Goal: Task Accomplishment & Management: Manage account settings

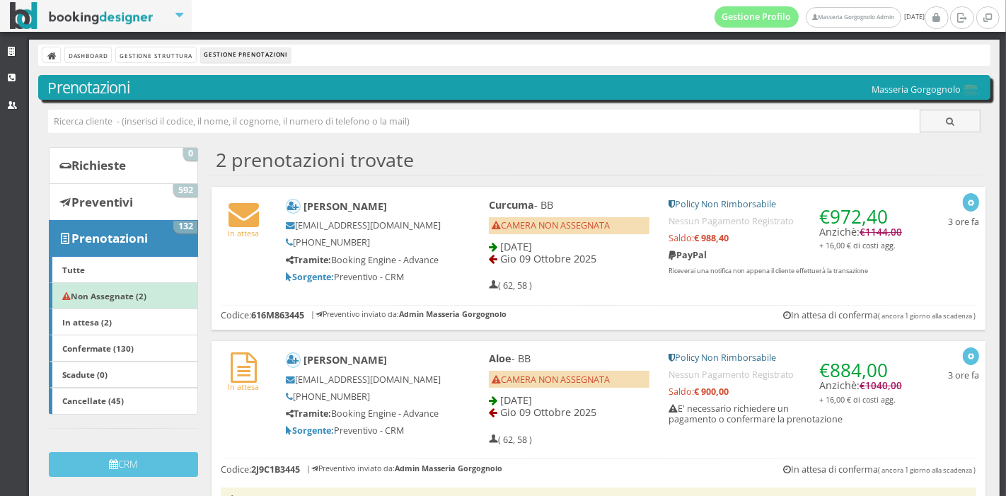
click at [167, 67] on div "Dashboard Gestione Struttura Gestione Prenotazioni Prenotazioni Masseria Gorgog…" at bounding box center [514, 298] width 971 height 516
click at [168, 57] on link "Gestione Struttura" at bounding box center [155, 54] width 79 height 15
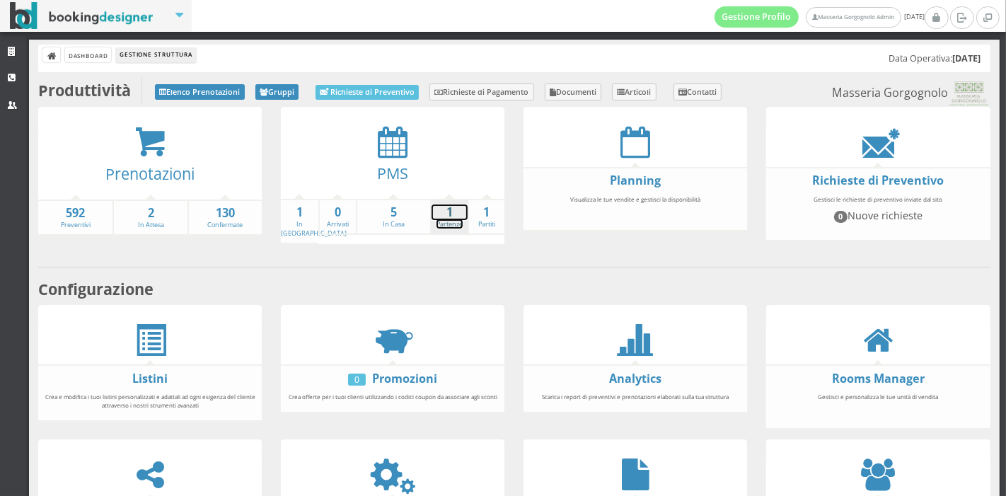
click at [453, 223] on link "1 Partenze" at bounding box center [450, 216] width 36 height 25
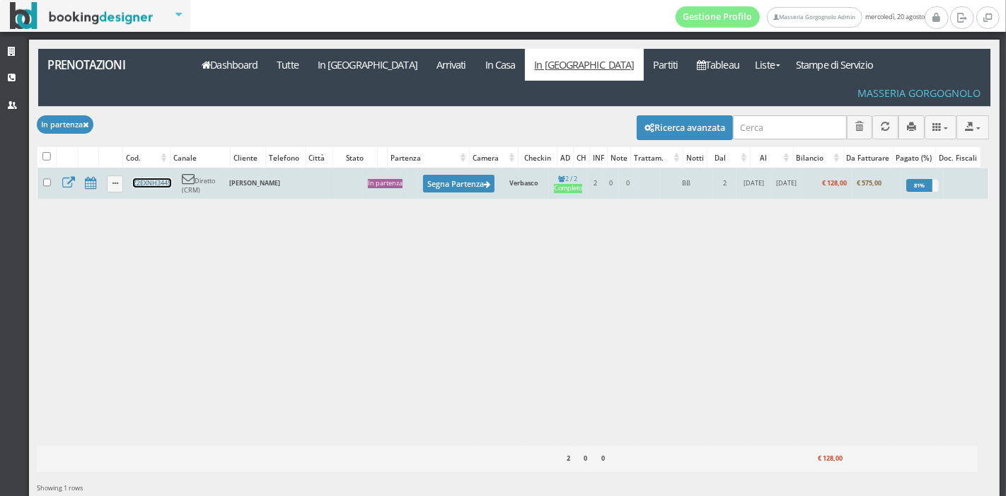
click at [134, 178] on link "Z2EXNH3445" at bounding box center [152, 182] width 38 height 9
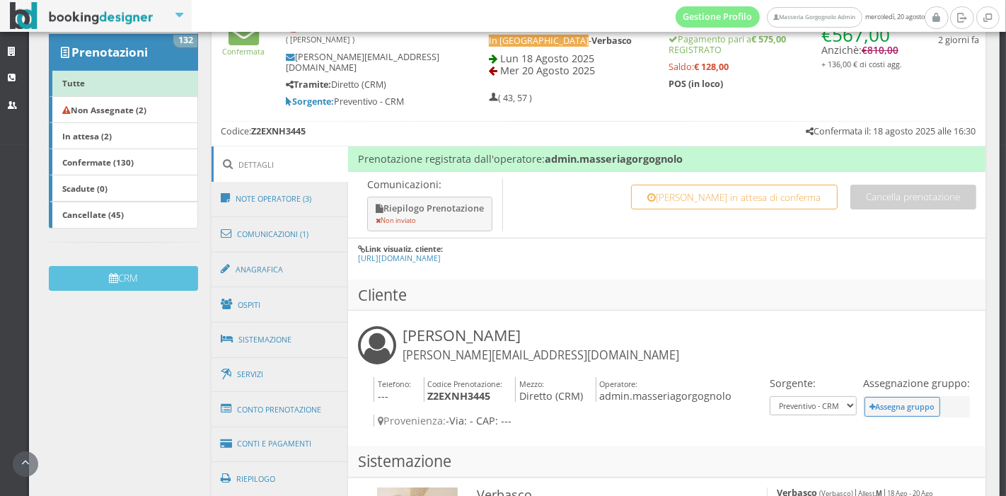
scroll to position [232, 0]
click at [299, 432] on link "Conti e Pagamenti" at bounding box center [280, 443] width 137 height 36
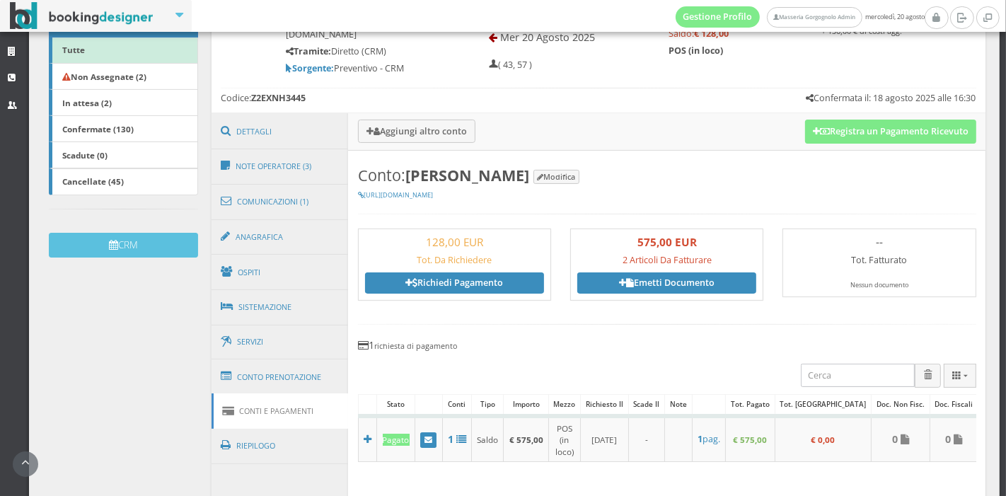
scroll to position [269, 0]
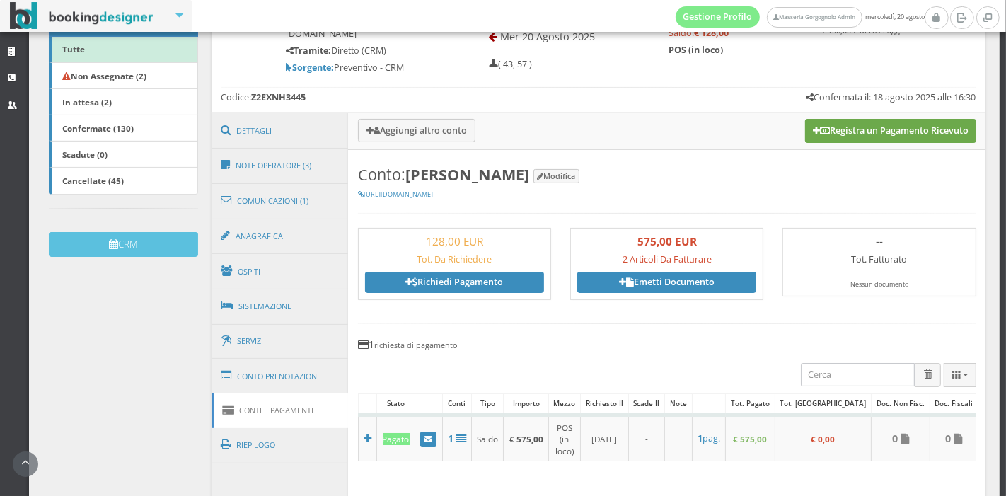
click at [845, 137] on button "Registra un Pagamento Ricevuto" at bounding box center [890, 131] width 171 height 24
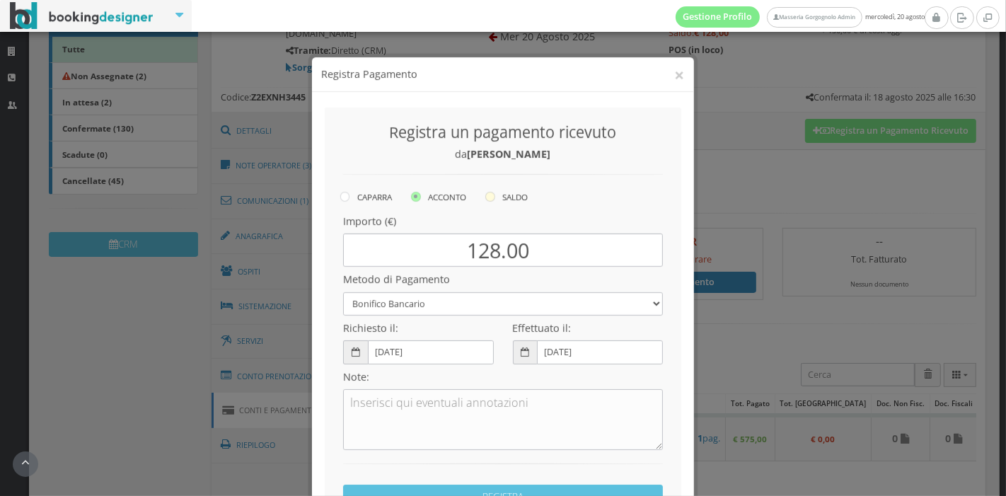
click at [510, 184] on label "SALDO" at bounding box center [506, 183] width 42 height 17
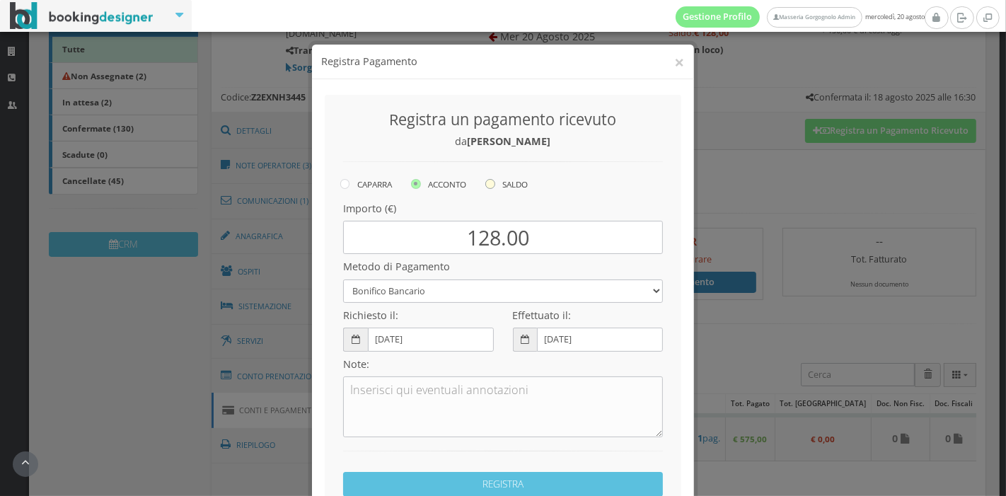
radio input "true"
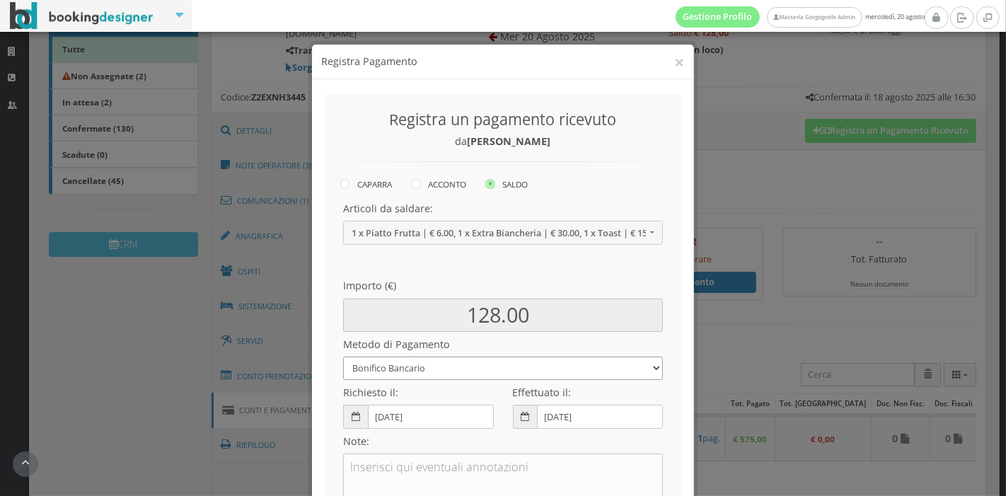
click at [454, 366] on select "Bonifico Bancario Carta di Credito Pay By Link Contanti Assegno Bancario Assegn…" at bounding box center [503, 368] width 320 height 23
select select
click at [343, 357] on select "Bonifico Bancario Carta di Credito Pay By Link Contanti Assegno Bancario Assegn…" at bounding box center [503, 368] width 320 height 23
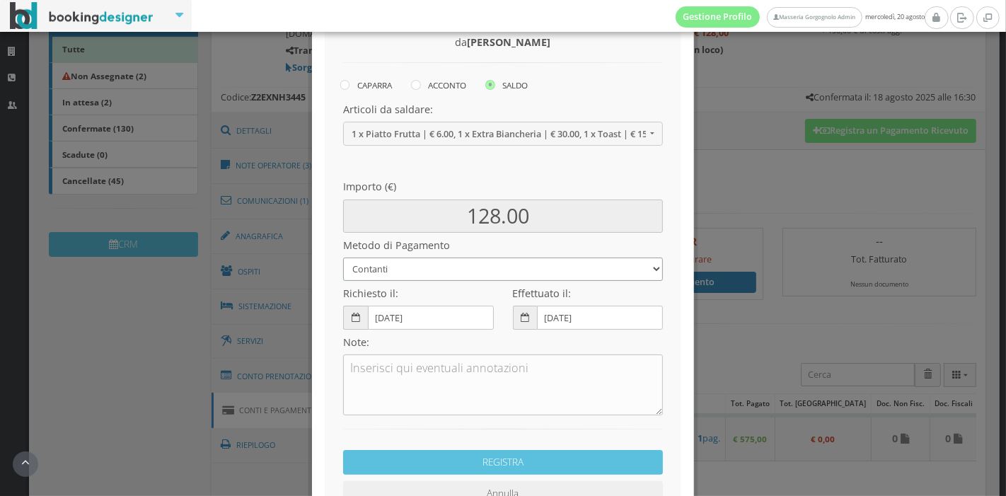
scroll to position [112, 0]
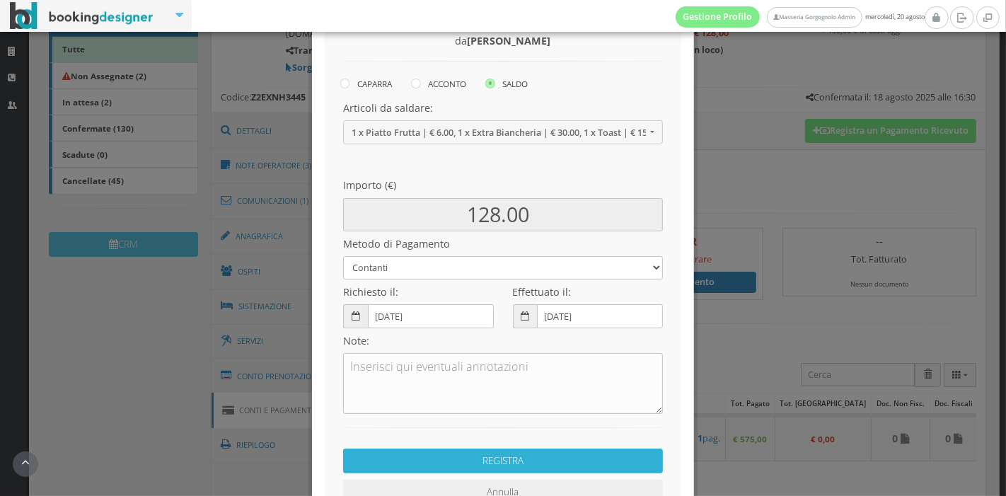
click at [515, 459] on button "REGISTRA" at bounding box center [503, 461] width 320 height 25
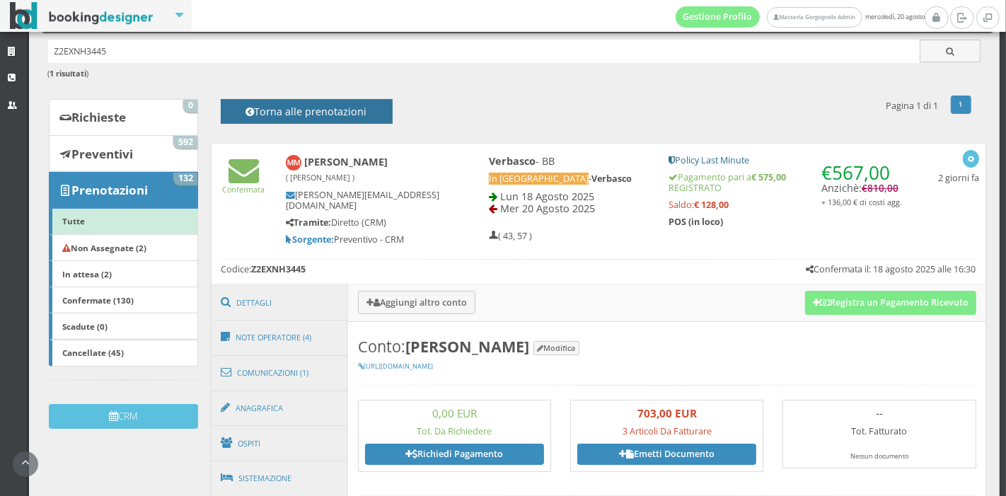
scroll to position [0, 0]
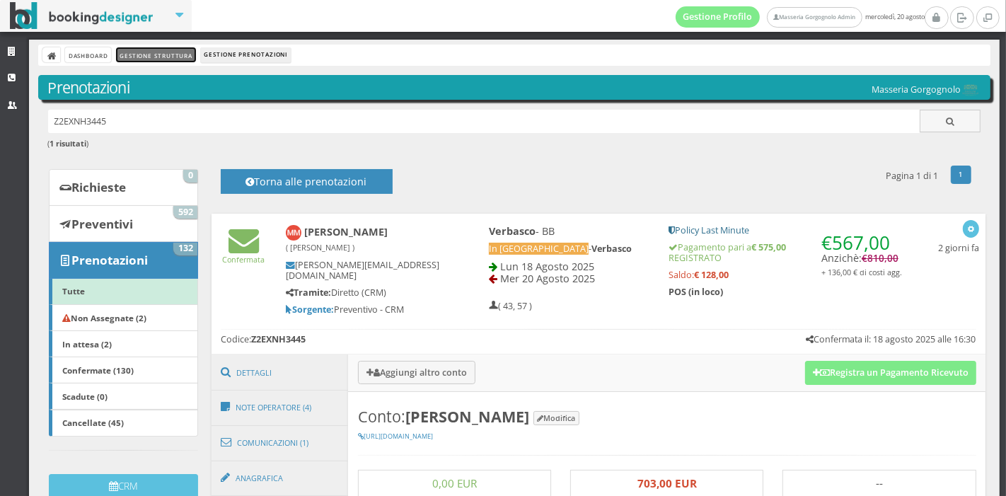
click at [136, 51] on link "Gestione Struttura" at bounding box center [155, 54] width 79 height 15
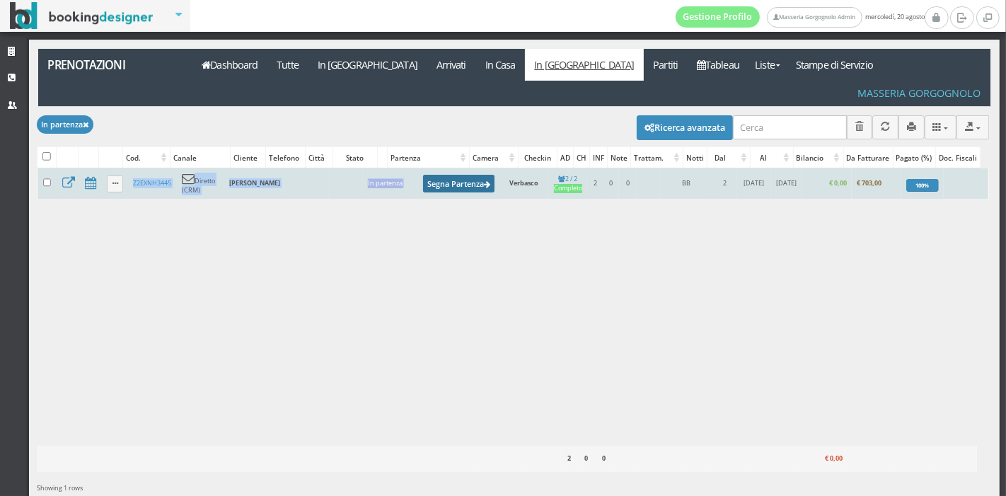
drag, startPoint x: 0, startPoint y: 0, endPoint x: 434, endPoint y: 161, distance: 462.7
click at [434, 168] on div "Caricamento in corso Cod. Canale Cliente Telefono Città Stato Partenza Camera C…" at bounding box center [513, 306] width 952 height 277
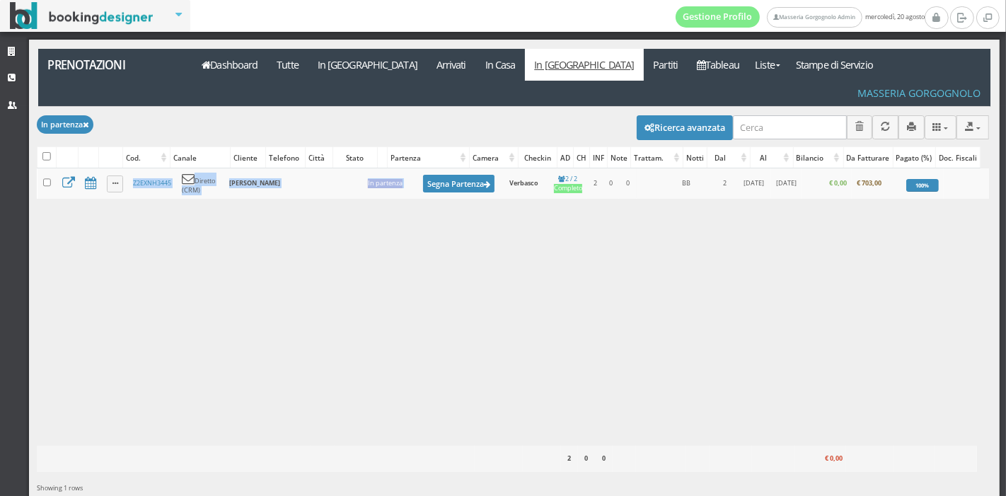
click at [444, 239] on div "Caricamento in corso Cod. Canale Cliente Telefono Città Stato Partenza Camera C…" at bounding box center [513, 306] width 952 height 277
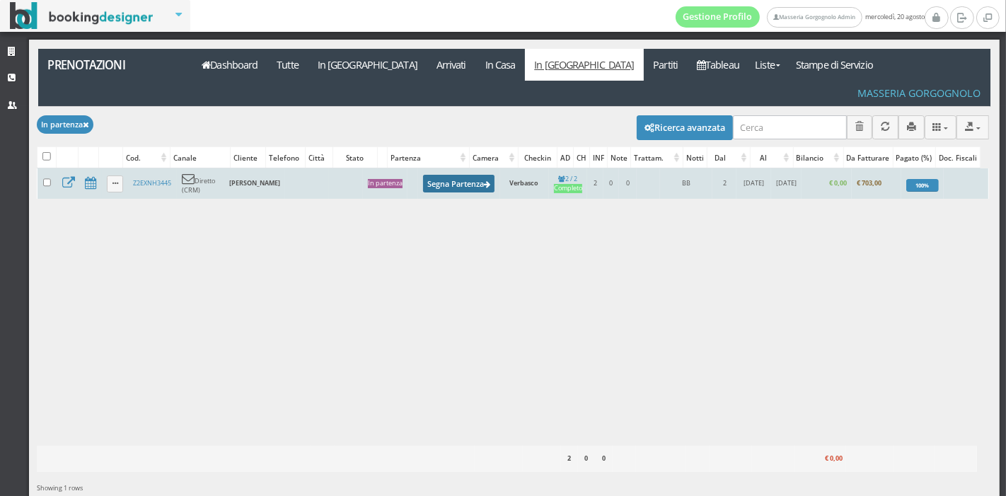
click at [423, 175] on button "Segna Partenza" at bounding box center [459, 184] width 72 height 18
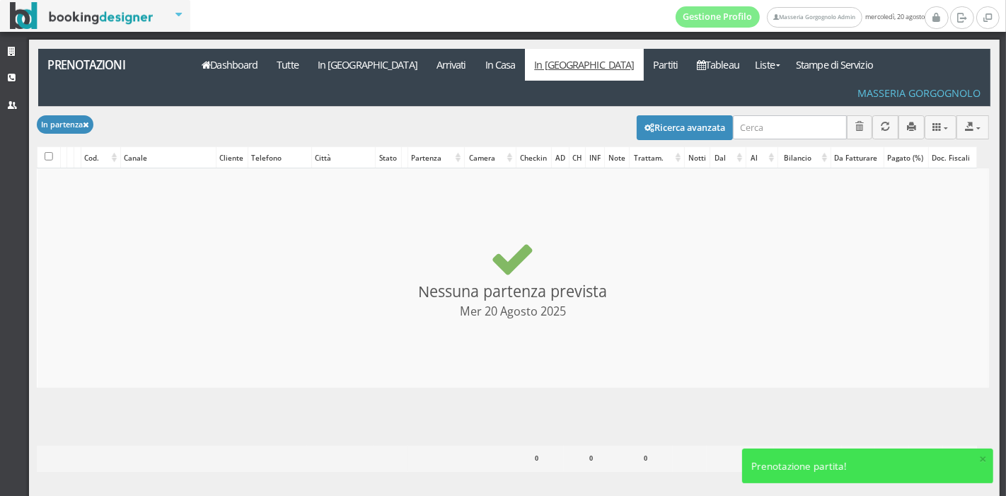
checkbox input "false"
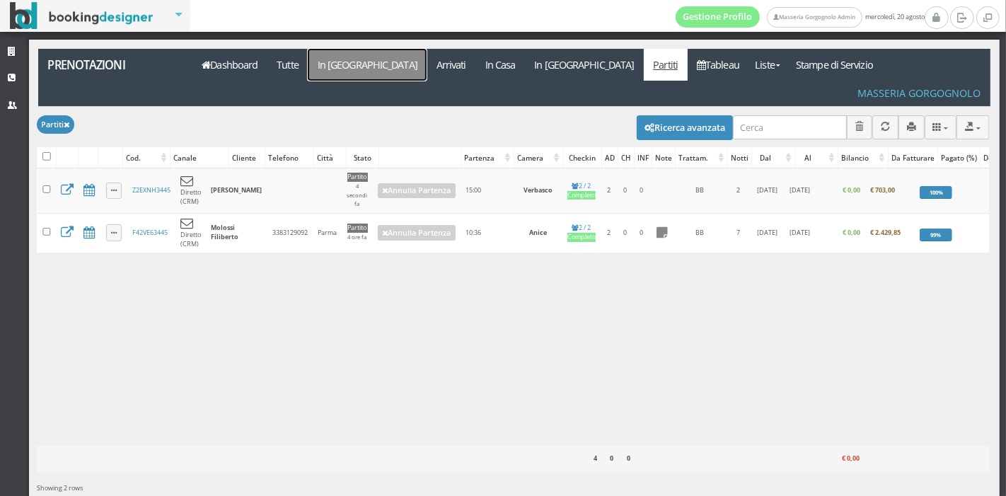
click at [341, 56] on link "In [GEOGRAPHIC_DATA]" at bounding box center [367, 65] width 119 height 32
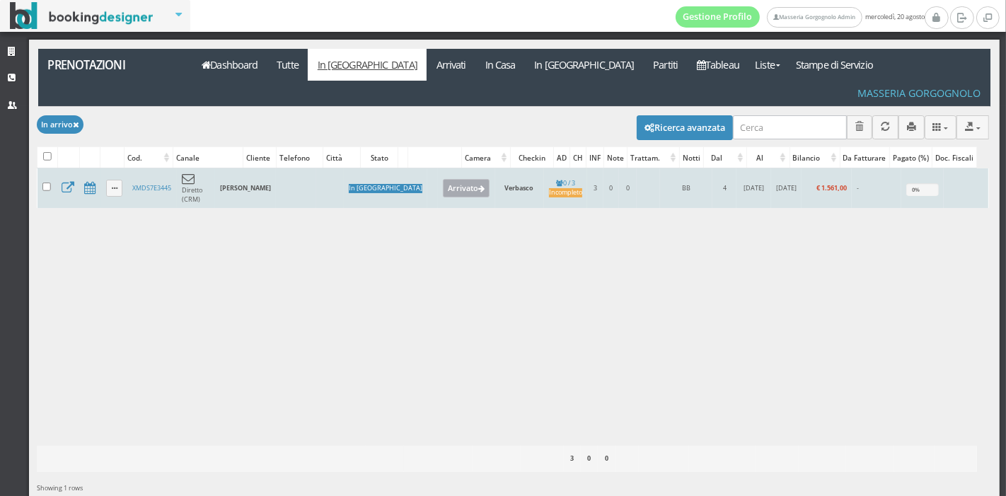
click at [443, 179] on button "Arrivato" at bounding box center [466, 188] width 47 height 18
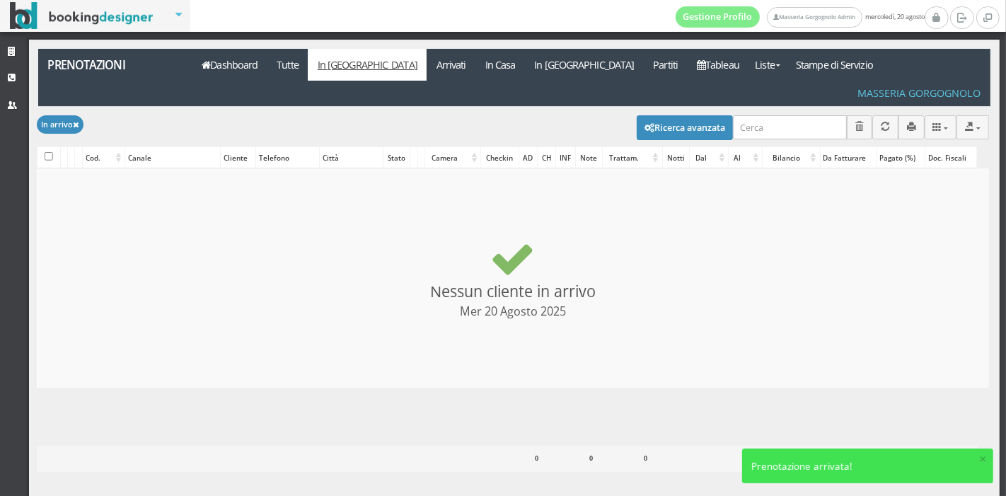
checkbox input "false"
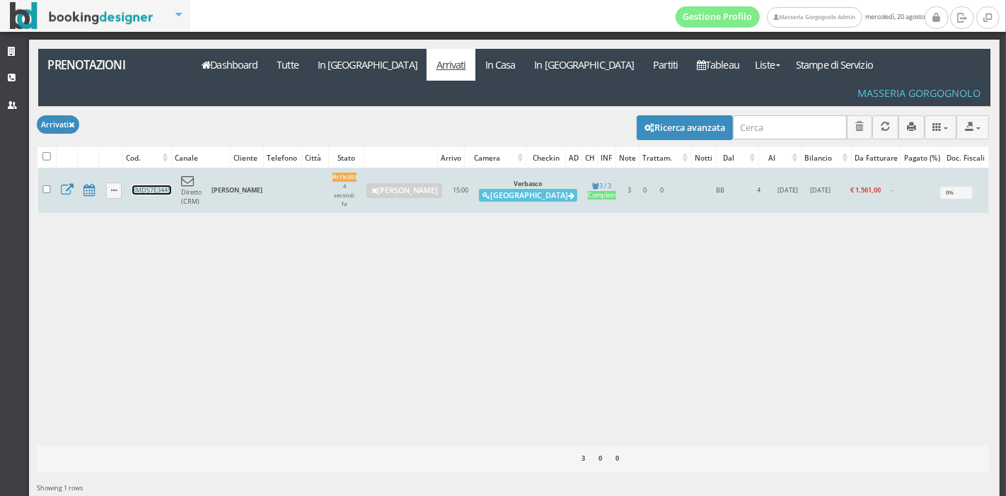
click at [151, 185] on link "XMDS7E3445" at bounding box center [151, 189] width 39 height 9
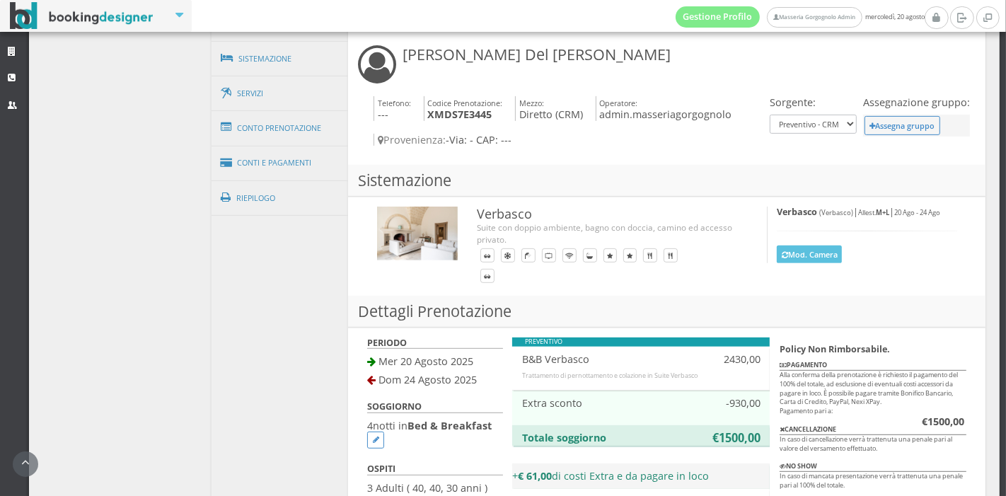
scroll to position [551, 0]
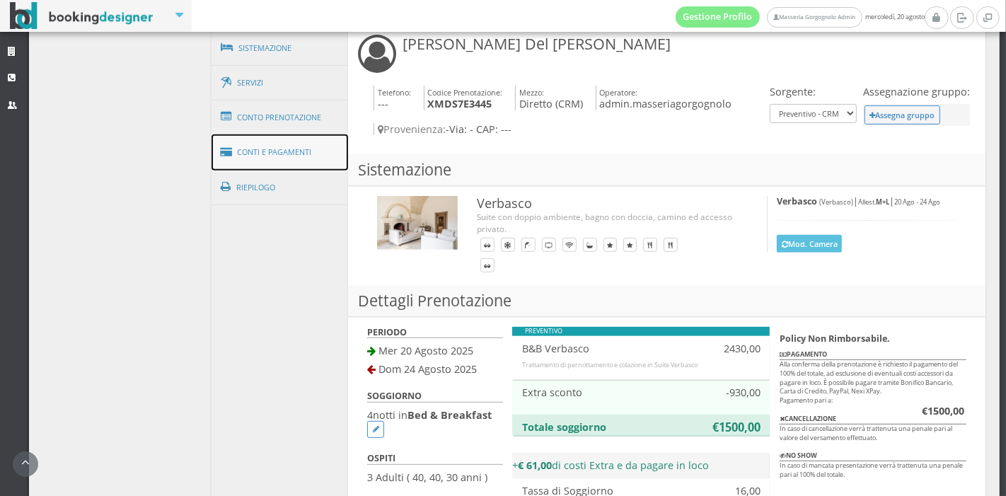
click at [309, 152] on link "Conti e Pagamenti" at bounding box center [280, 152] width 137 height 36
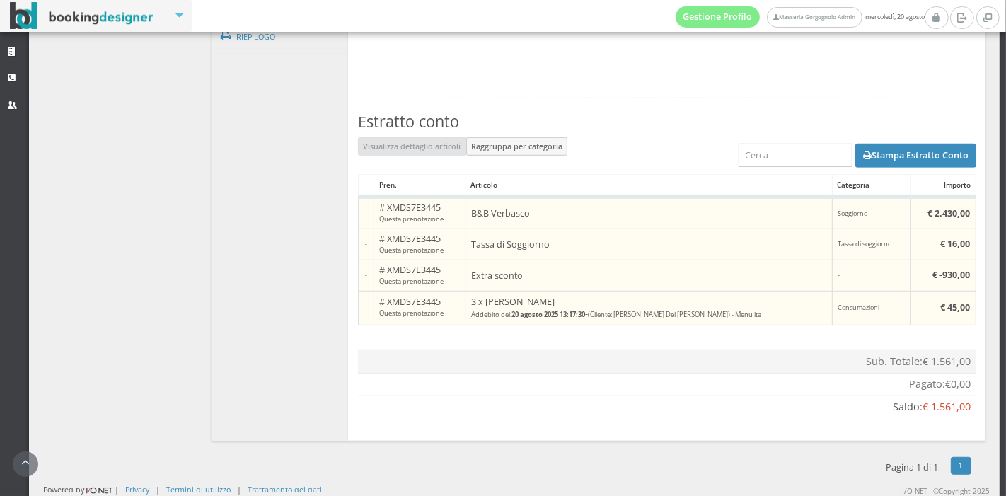
scroll to position [449, 0]
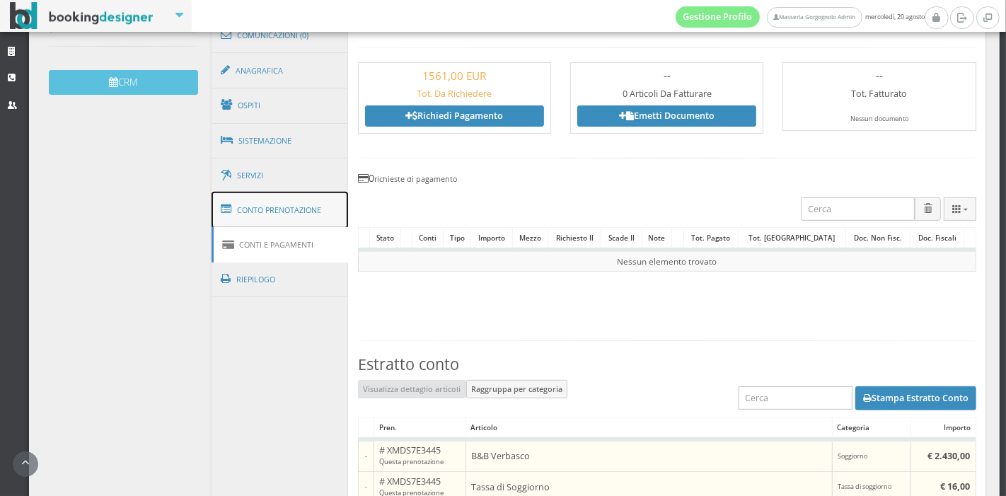
click at [311, 214] on link "Conto Prenotazione" at bounding box center [280, 210] width 137 height 37
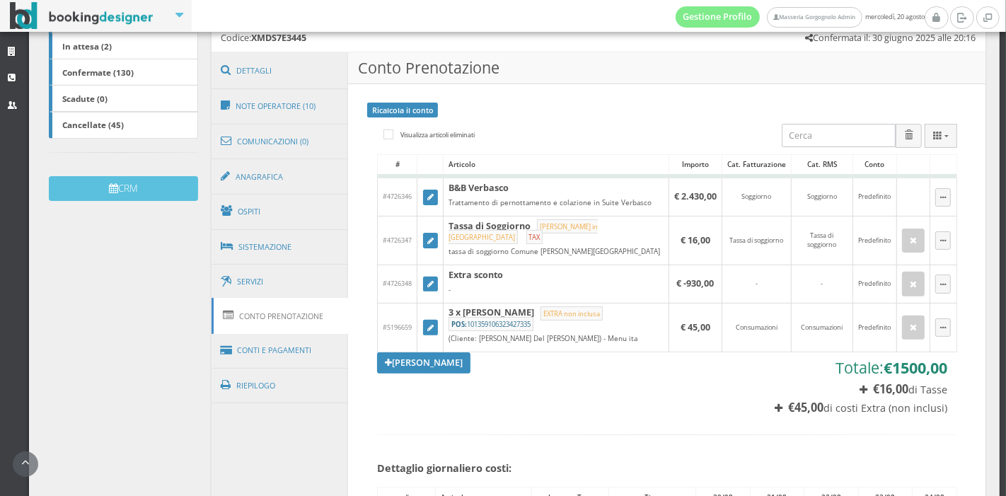
scroll to position [422, 0]
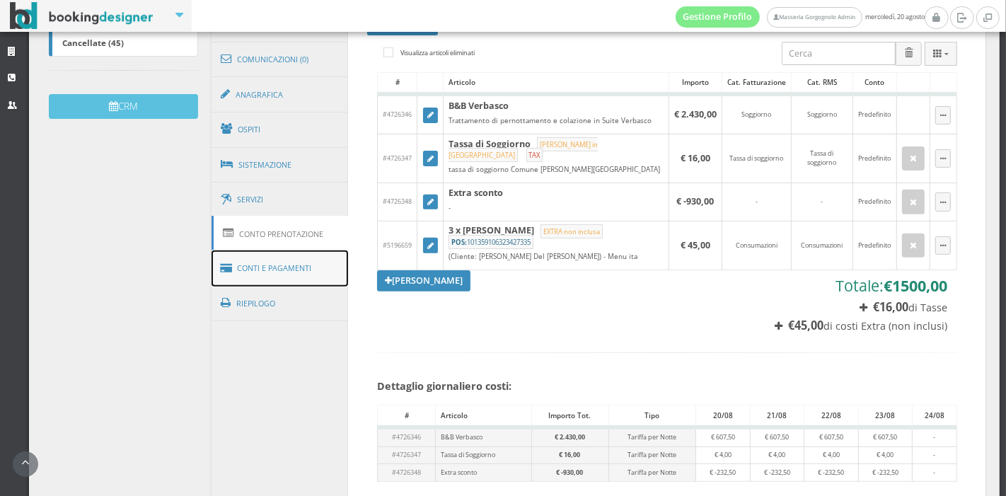
click at [313, 270] on link "Conti e Pagamenti" at bounding box center [280, 268] width 137 height 36
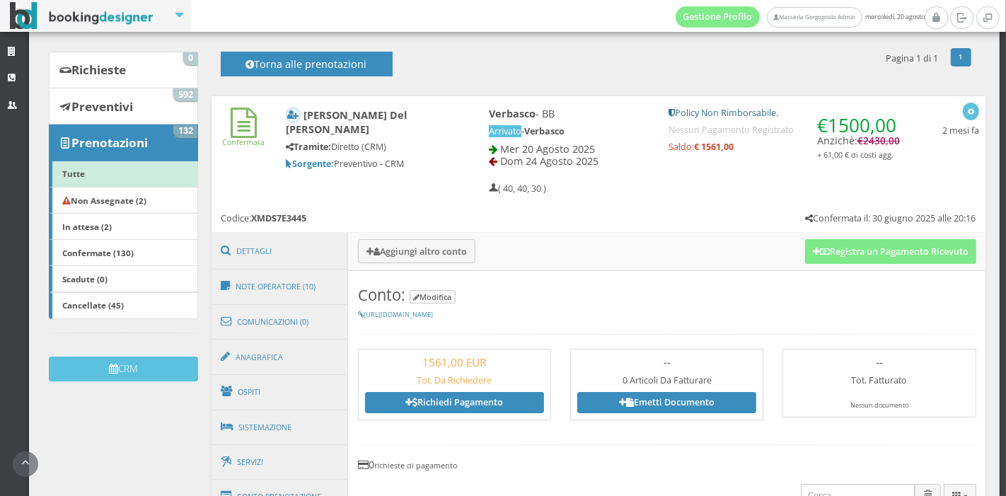
scroll to position [130, 0]
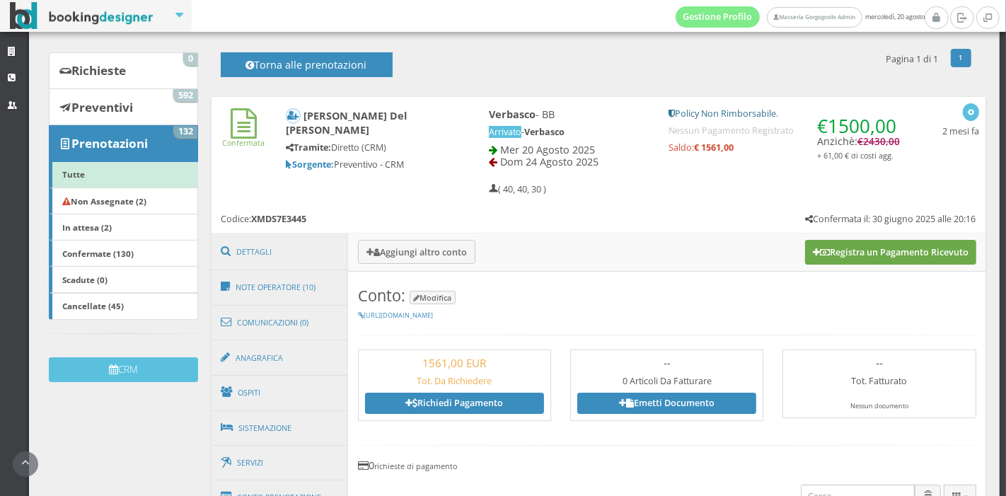
click at [876, 246] on button "Registra un Pagamento Ricevuto" at bounding box center [890, 252] width 171 height 24
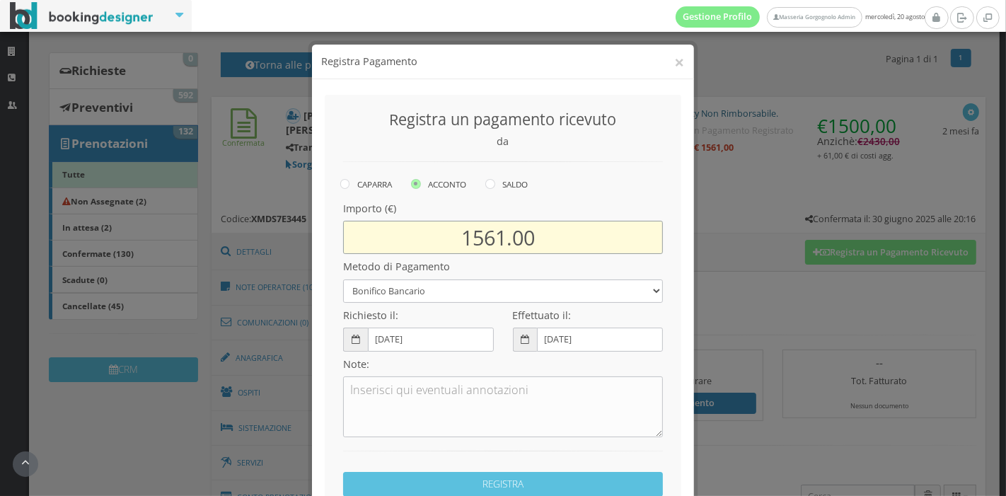
click at [500, 237] on input "1561.00" at bounding box center [503, 237] width 320 height 33
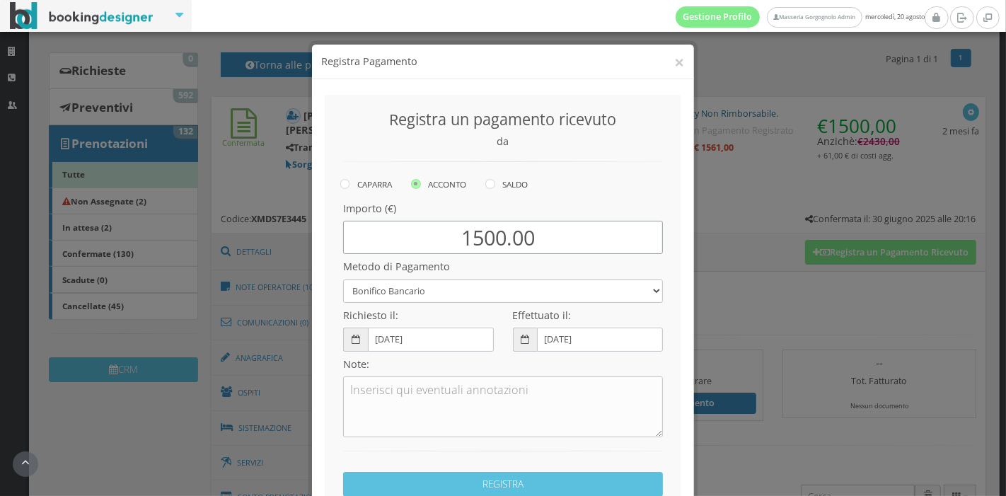
type input "1500.00"
click at [453, 284] on select "Bonifico Bancario Carta di Credito Pay By Link Contanti Assegno Bancario Assegn…" at bounding box center [503, 290] width 320 height 23
select select
click at [343, 279] on select "Bonifico Bancario Carta di Credito Pay By Link Contanti Assegno Bancario Assegn…" at bounding box center [503, 290] width 320 height 23
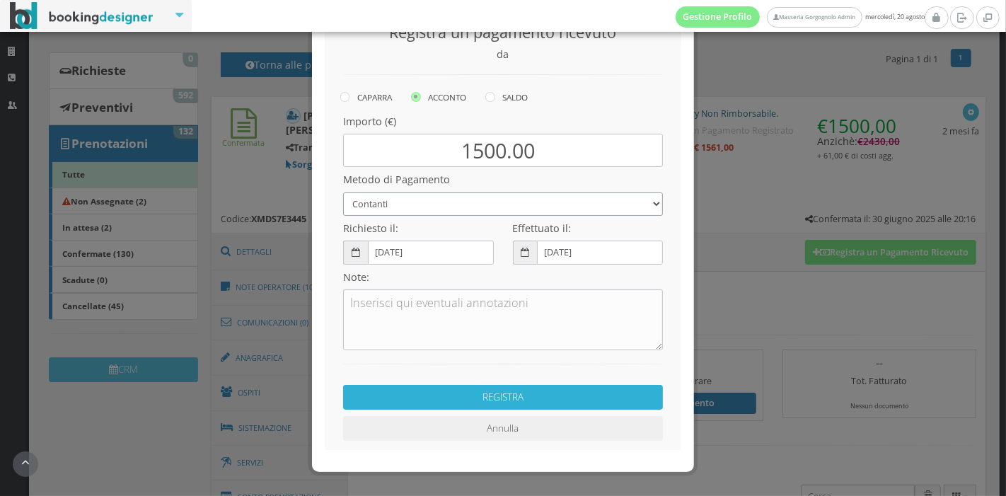
scroll to position [96, 0]
click at [512, 388] on button "REGISTRA" at bounding box center [503, 398] width 320 height 25
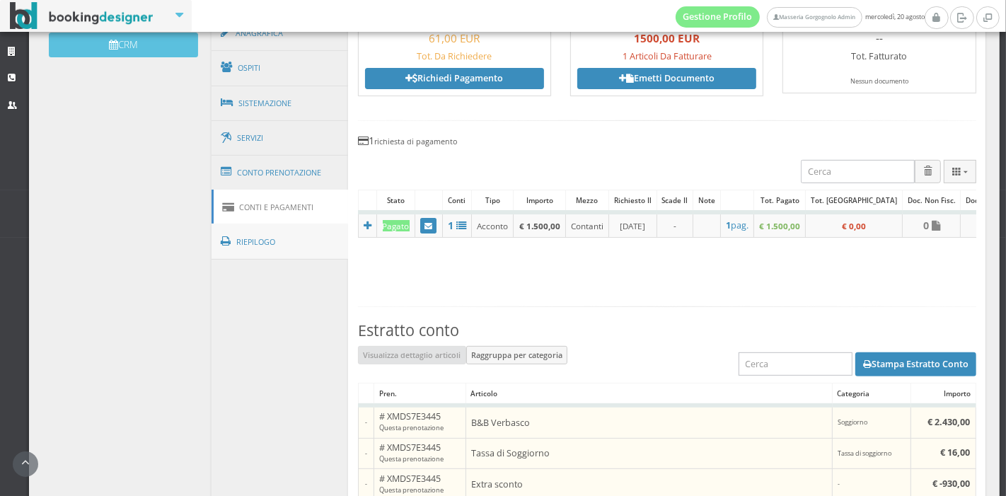
scroll to position [494, 0]
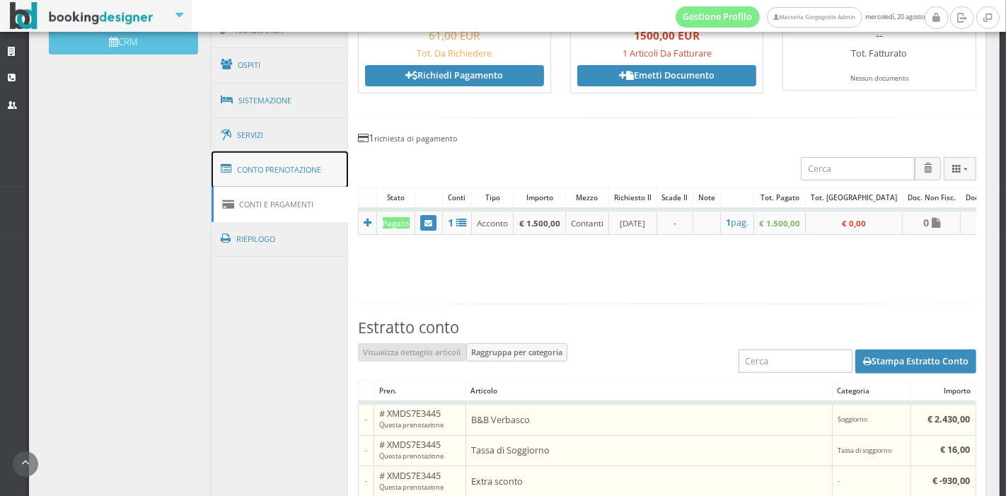
click at [292, 153] on link "Conto Prenotazione" at bounding box center [280, 169] width 137 height 37
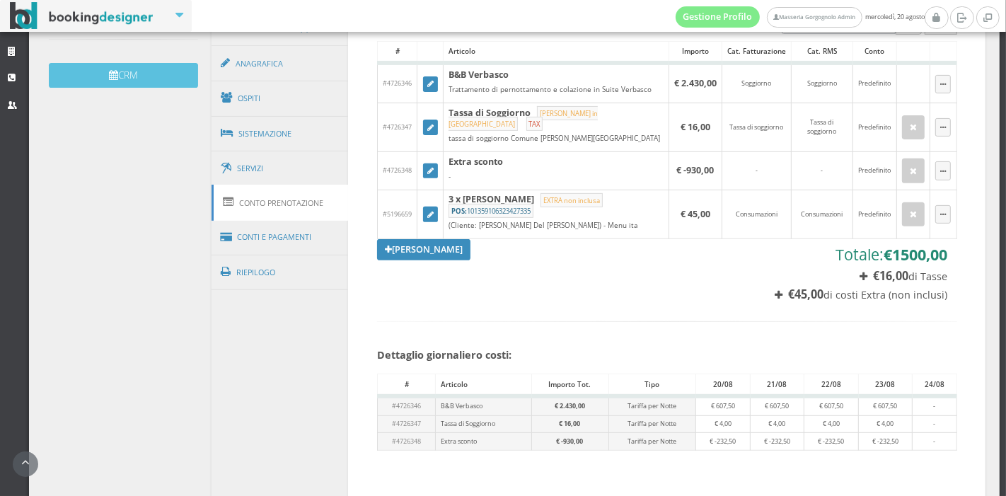
scroll to position [457, 0]
click at [256, 89] on link "Ospiti" at bounding box center [280, 97] width 137 height 37
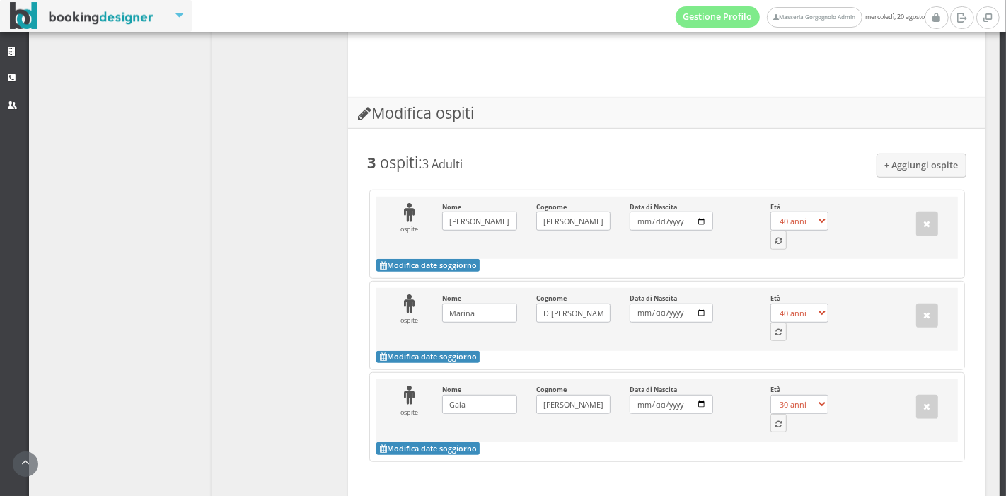
scroll to position [770, 0]
click at [775, 236] on icon "button" at bounding box center [778, 240] width 6 height 8
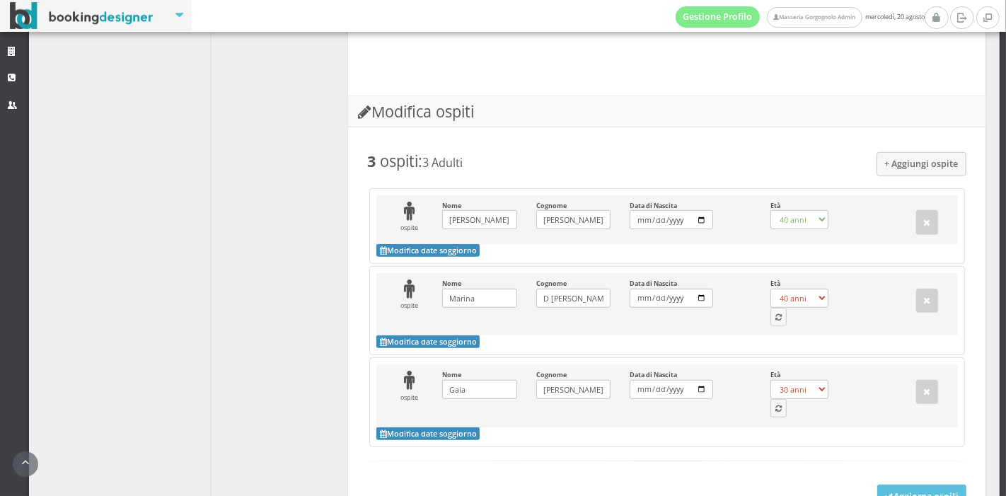
select select "49"
click at [770, 308] on button "button" at bounding box center [778, 317] width 17 height 18
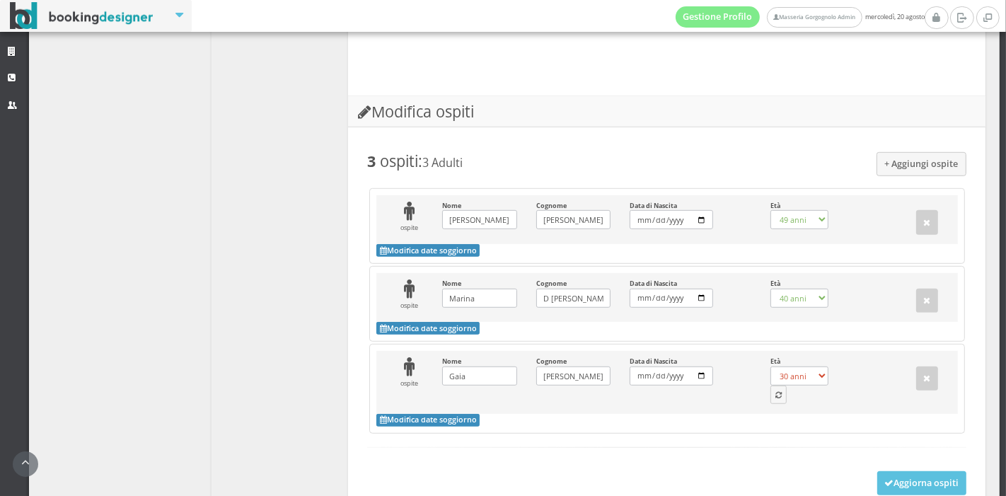
select select "48"
click at [774, 386] on button "button" at bounding box center [778, 395] width 17 height 18
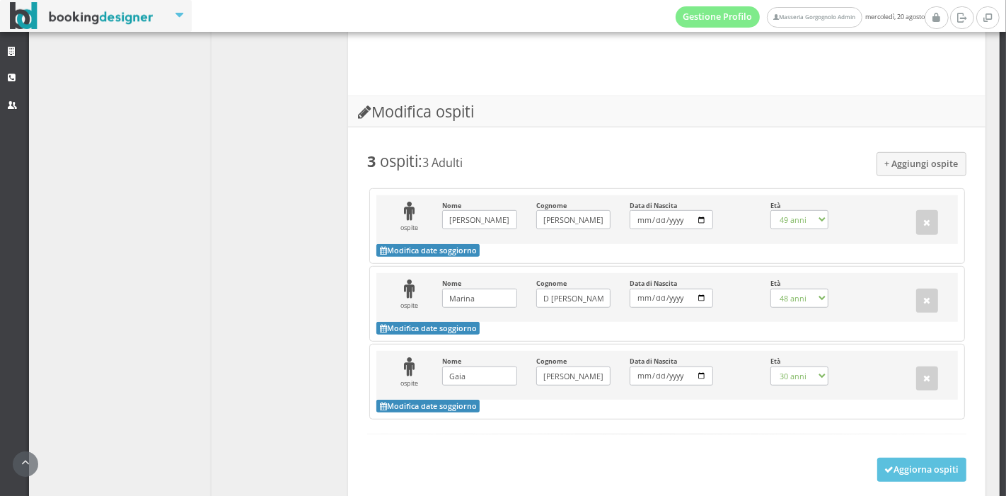
select select "11"
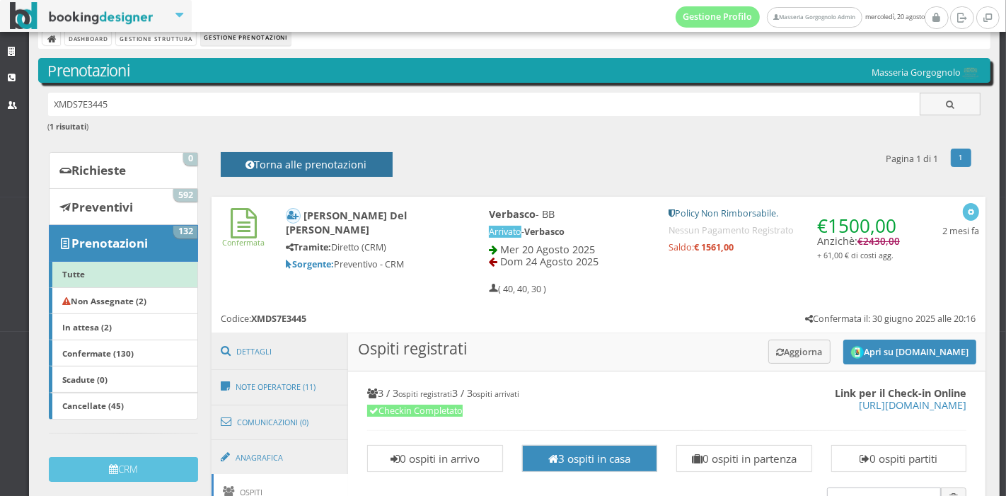
scroll to position [0, 0]
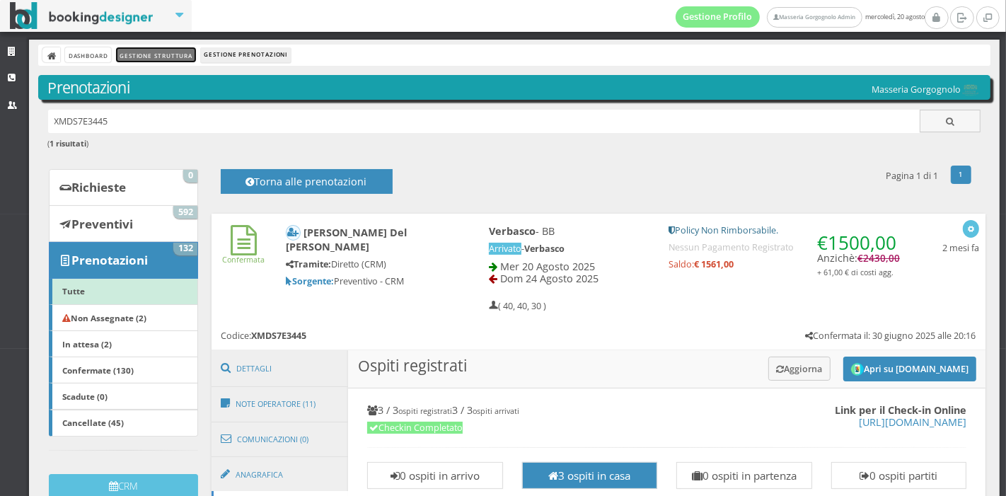
click at [163, 58] on link "Gestione Struttura" at bounding box center [155, 54] width 79 height 15
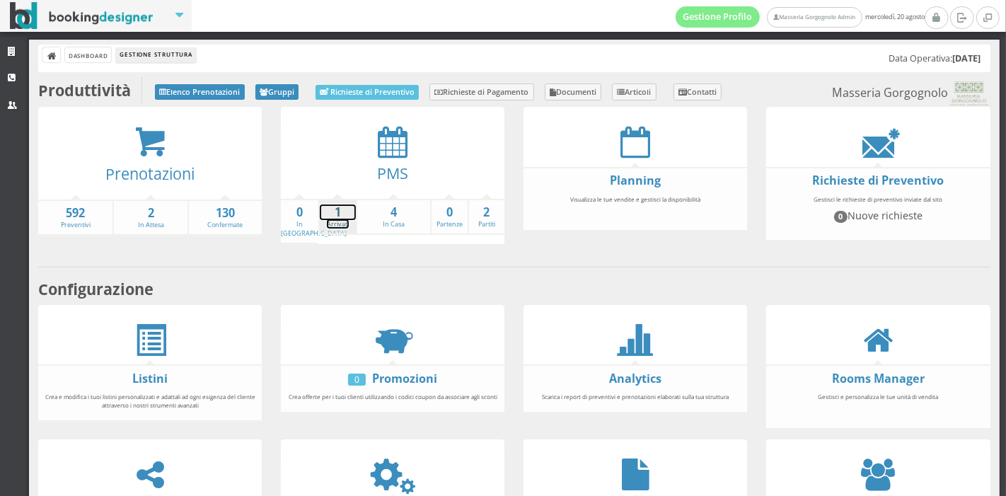
click at [334, 212] on strong "1" at bounding box center [338, 212] width 36 height 16
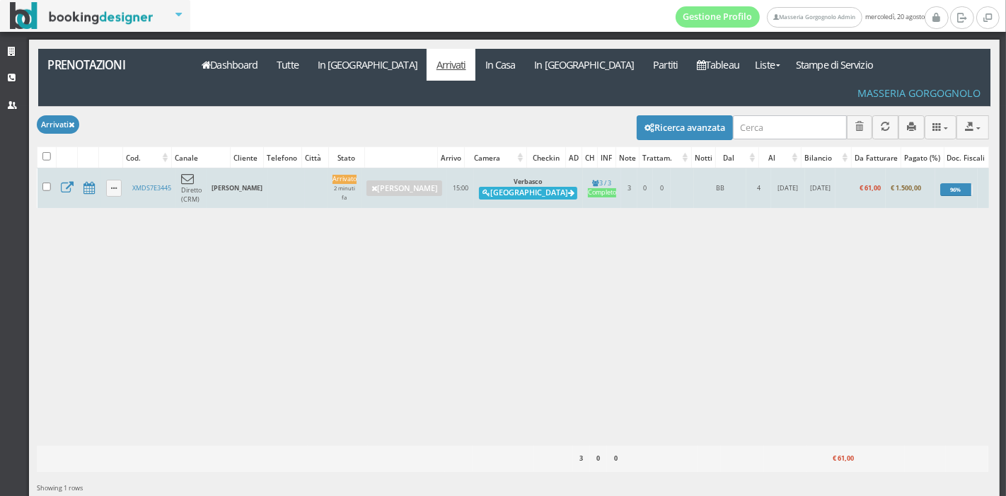
click at [489, 187] on button "Alloggia" at bounding box center [528, 193] width 98 height 13
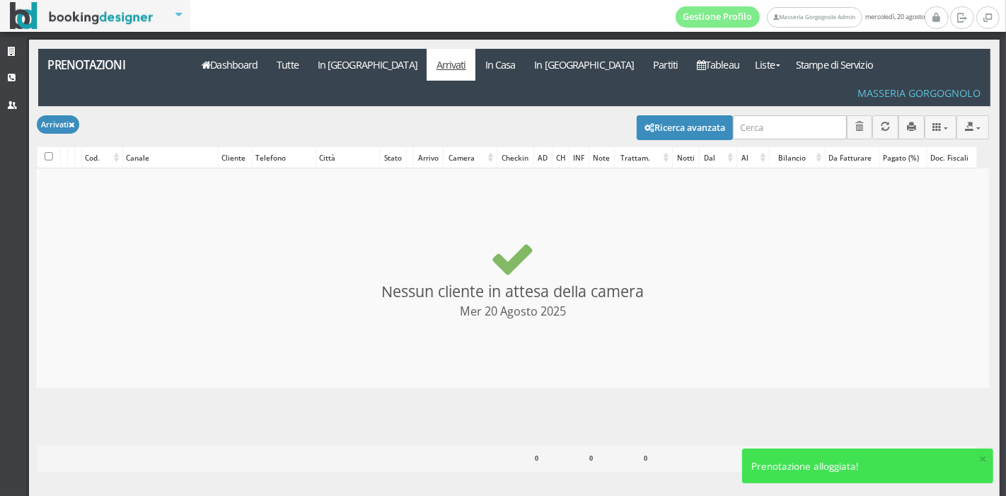
checkbox input "false"
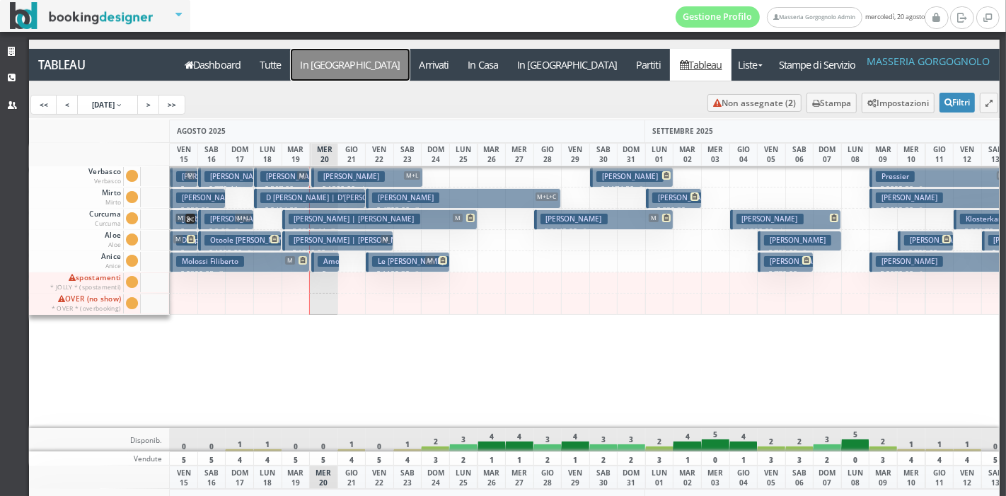
click at [341, 60] on a=pms-arrival-reservations"] "In [GEOGRAPHIC_DATA]" at bounding box center [350, 65] width 119 height 32
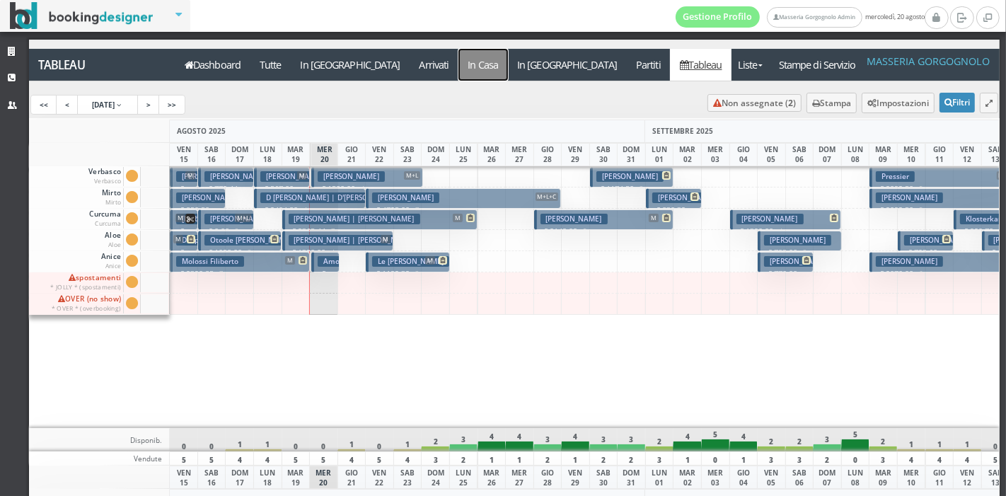
click at [458, 63] on a=pms-instay-reservations"] "In Casa" at bounding box center [483, 65] width 50 height 32
